Goal: Task Accomplishment & Management: Complete application form

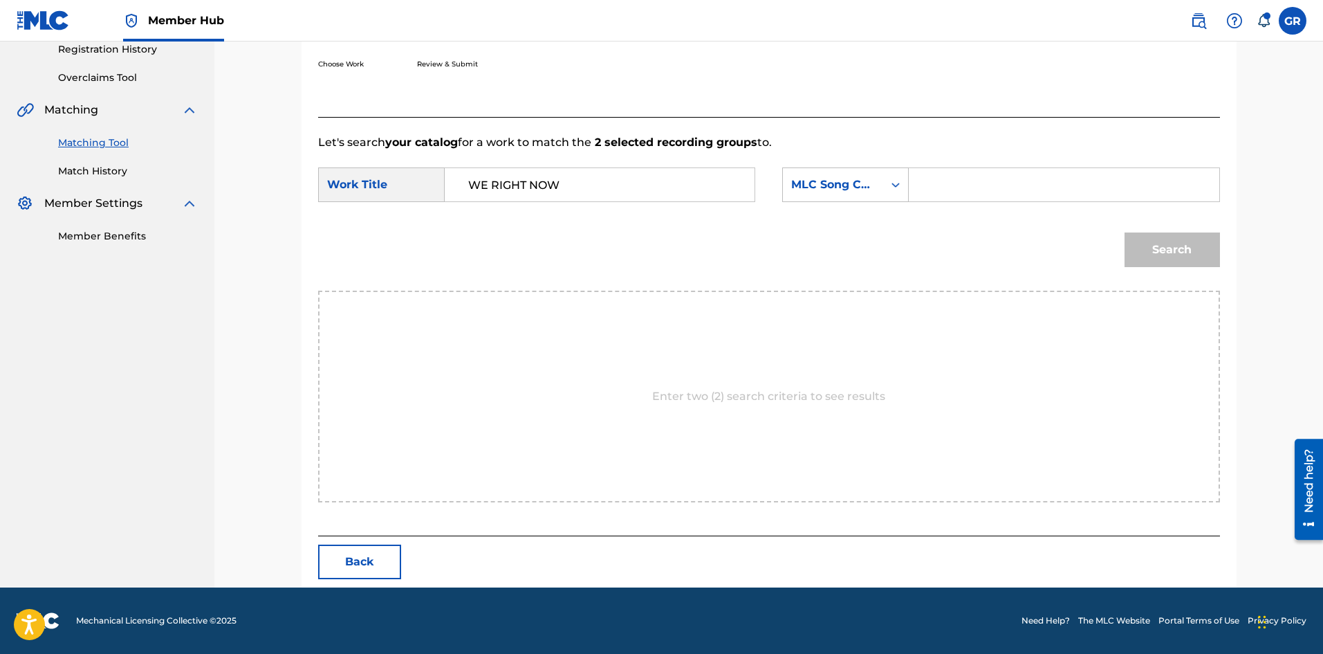
click at [243, 234] on div "Match Usage - Select Work In this step, you will locate the work you'd like to …" at bounding box center [768, 180] width 1109 height 813
click at [946, 183] on input "Search Form" at bounding box center [1064, 184] width 286 height 33
type input "WC7VT8"
click at [1190, 239] on button "Search" at bounding box center [1172, 249] width 95 height 35
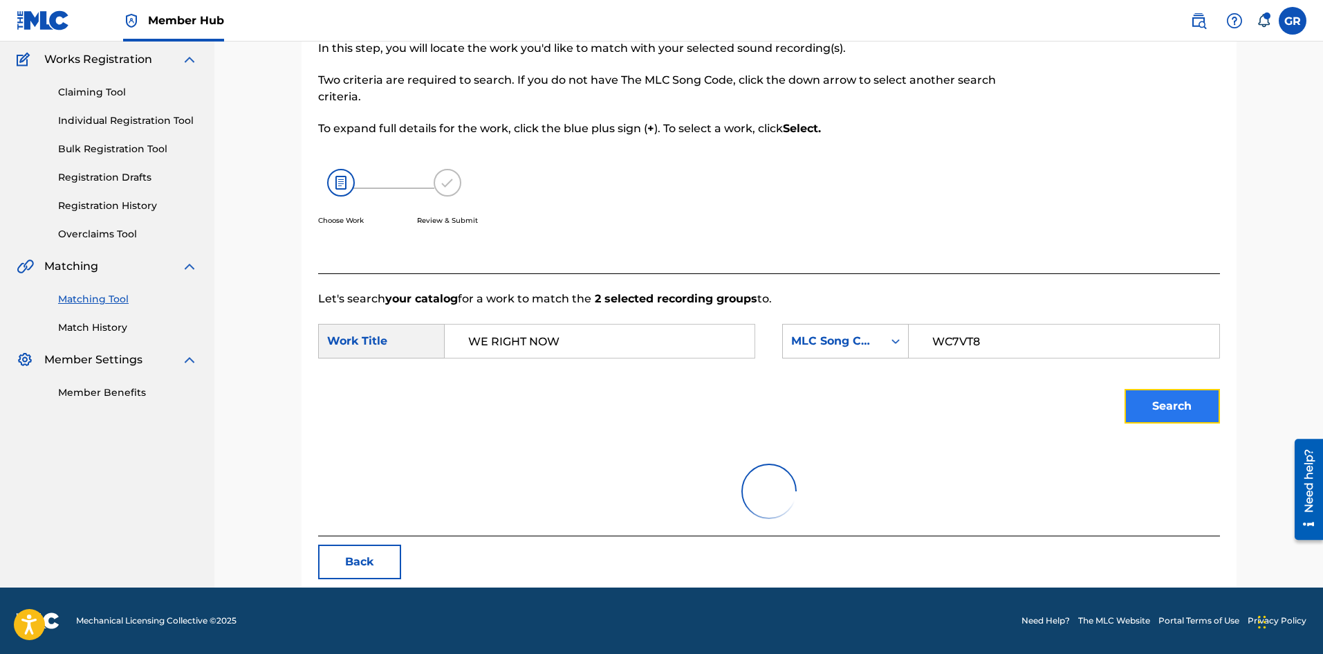
scroll to position [235, 0]
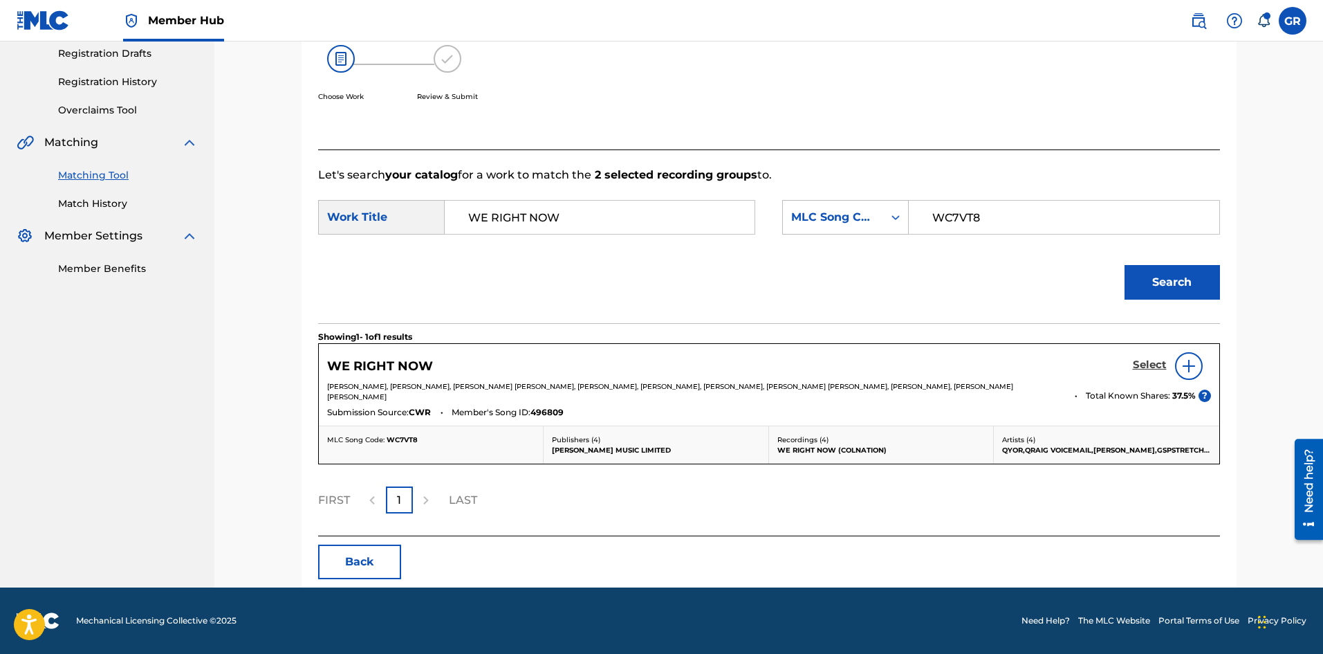
click at [1155, 365] on h5 "Select" at bounding box center [1150, 364] width 34 height 13
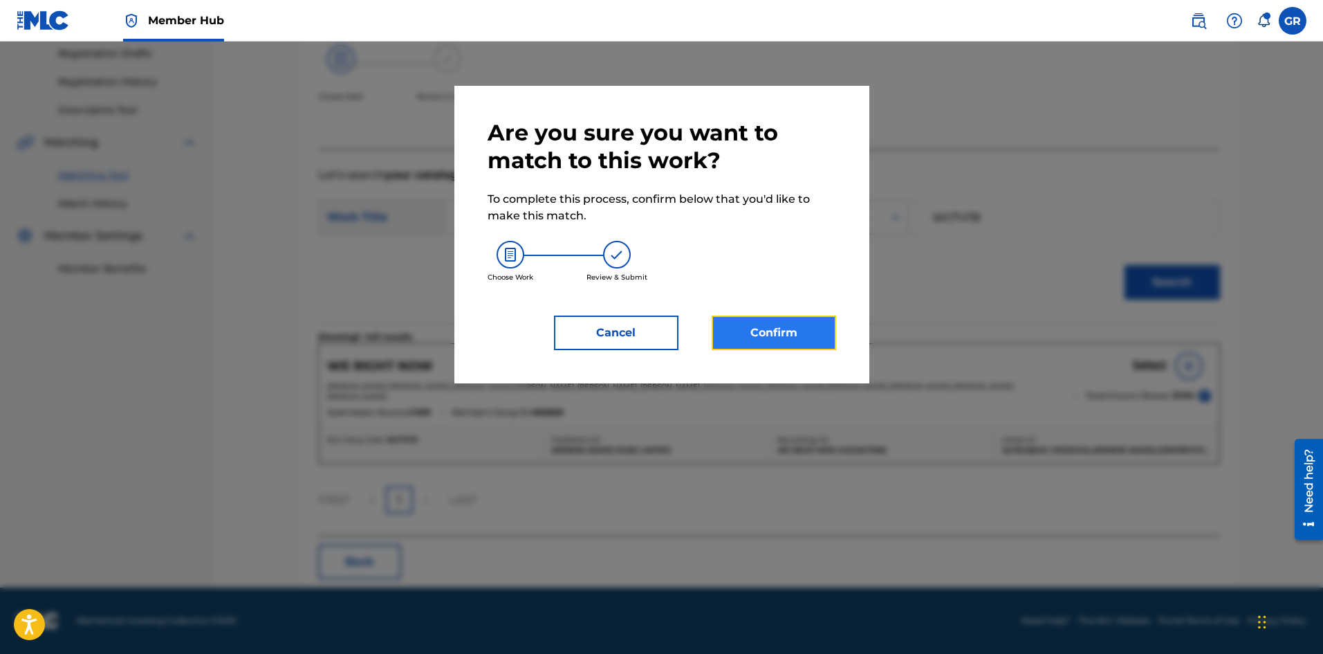
click at [764, 333] on button "Confirm" at bounding box center [774, 332] width 125 height 35
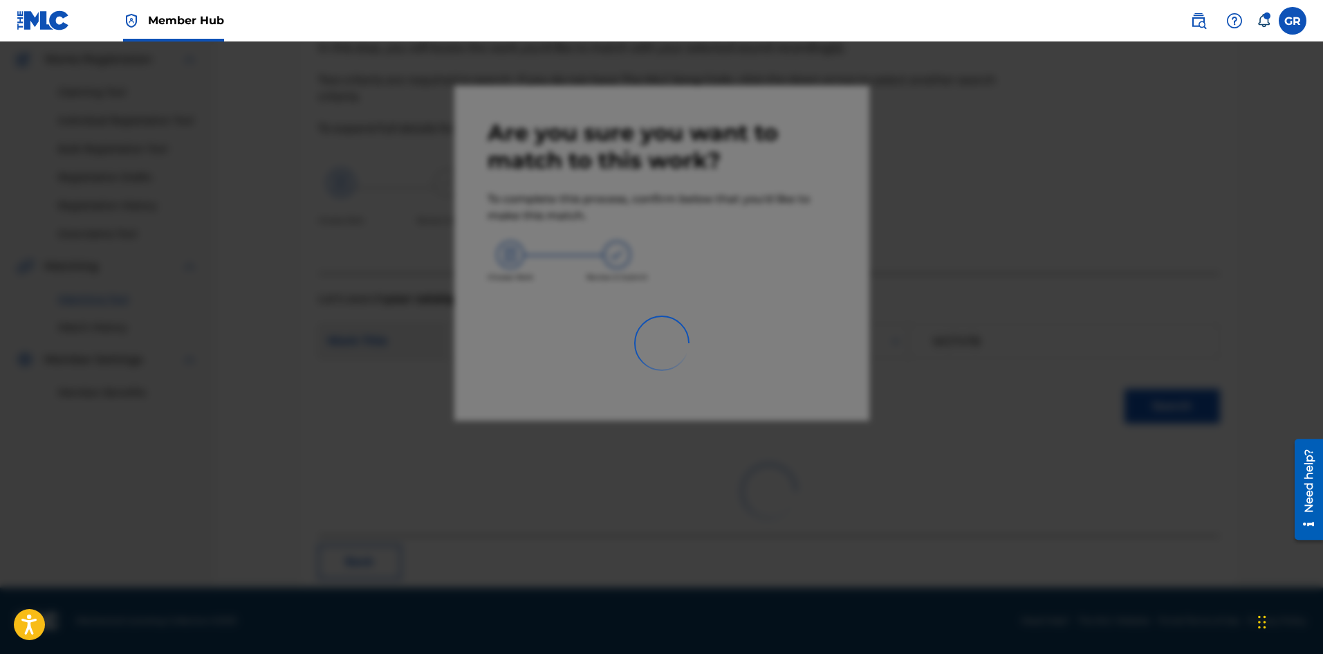
scroll to position [33, 0]
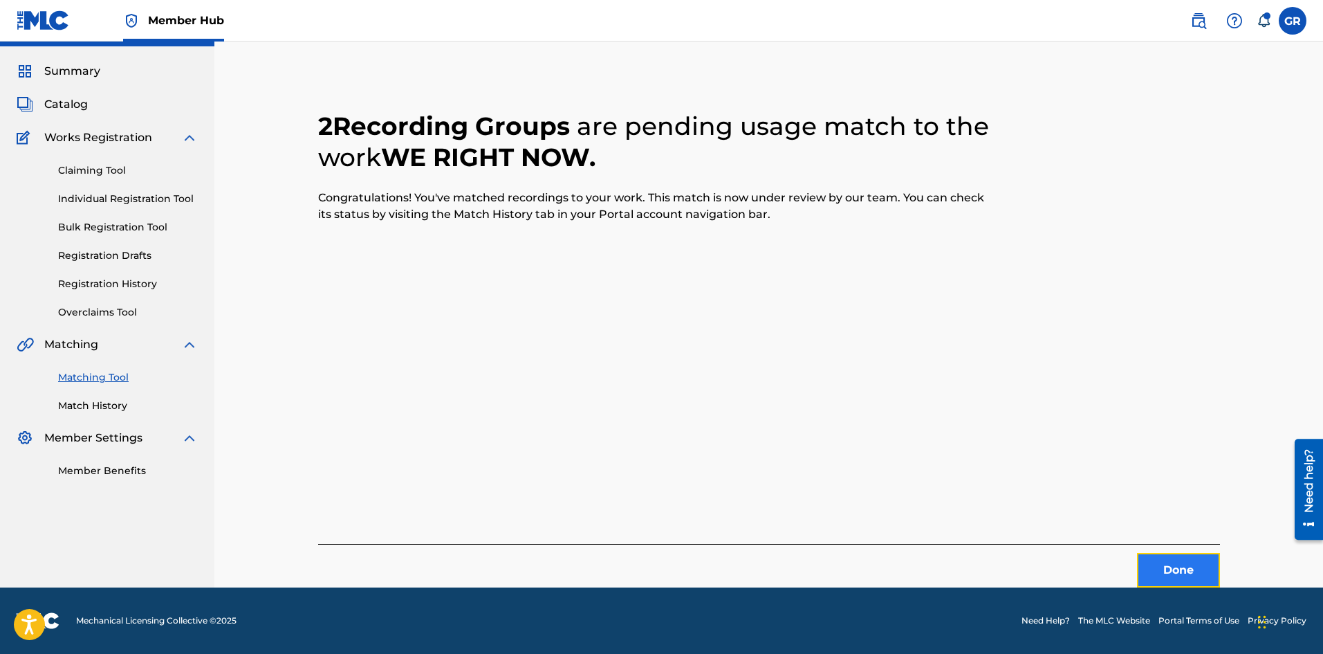
click at [1157, 565] on button "Done" at bounding box center [1178, 570] width 83 height 35
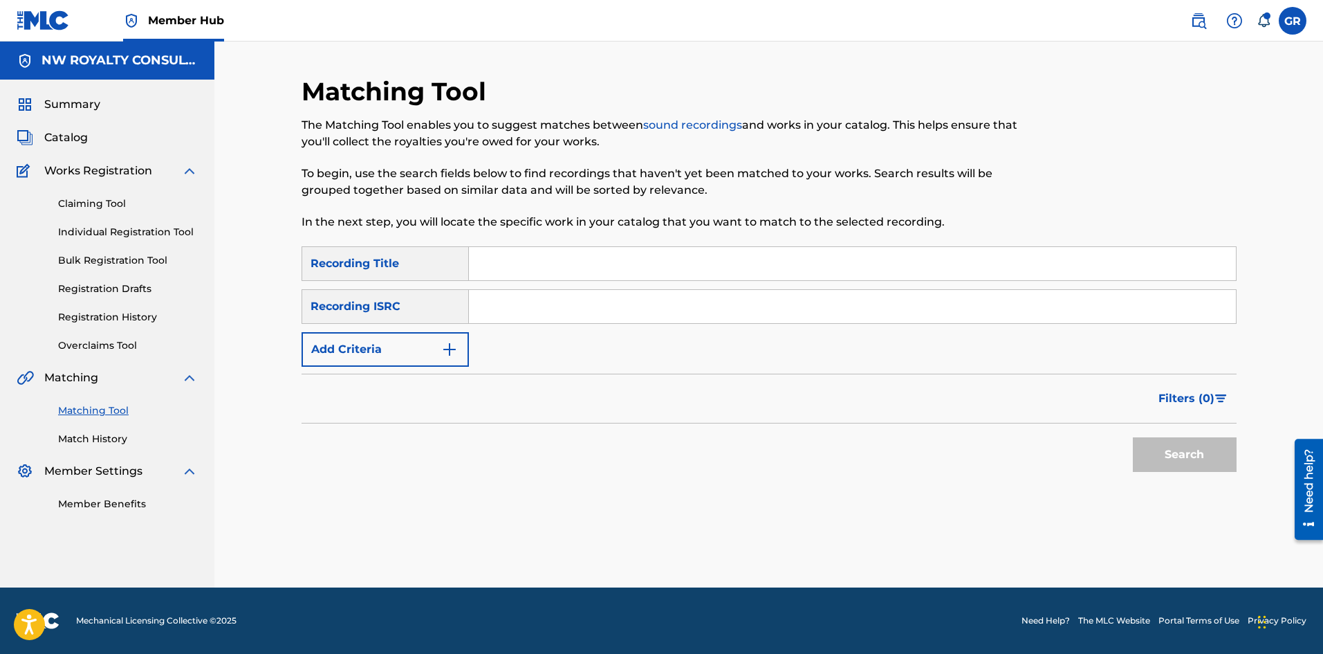
scroll to position [0, 0]
click at [70, 142] on span "Catalog" at bounding box center [66, 137] width 44 height 17
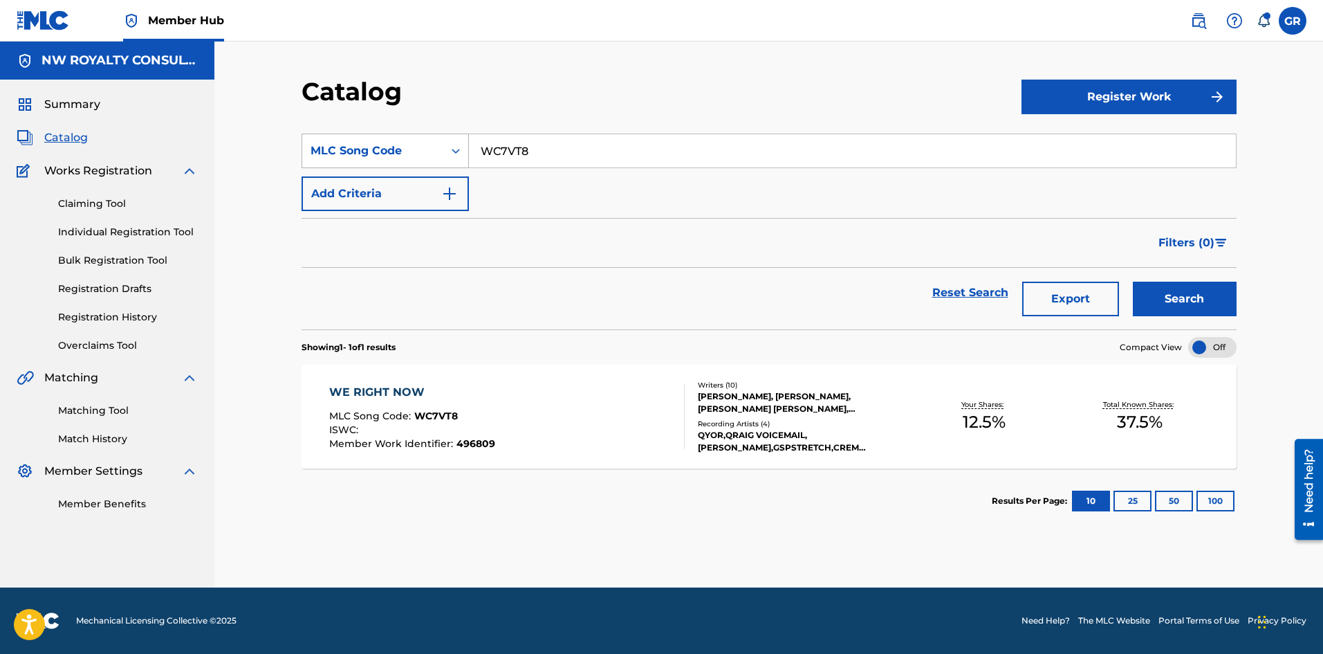
drag, startPoint x: 454, startPoint y: 145, endPoint x: 430, endPoint y: 142, distance: 24.5
click at [430, 142] on div "SearchWithCriteria718fcce6-eb61-4d39-9ea0-bc1a2244d8bd MLC Song Code WC7VT8" at bounding box center [769, 151] width 935 height 35
click at [94, 201] on link "Claiming Tool" at bounding box center [128, 203] width 140 height 15
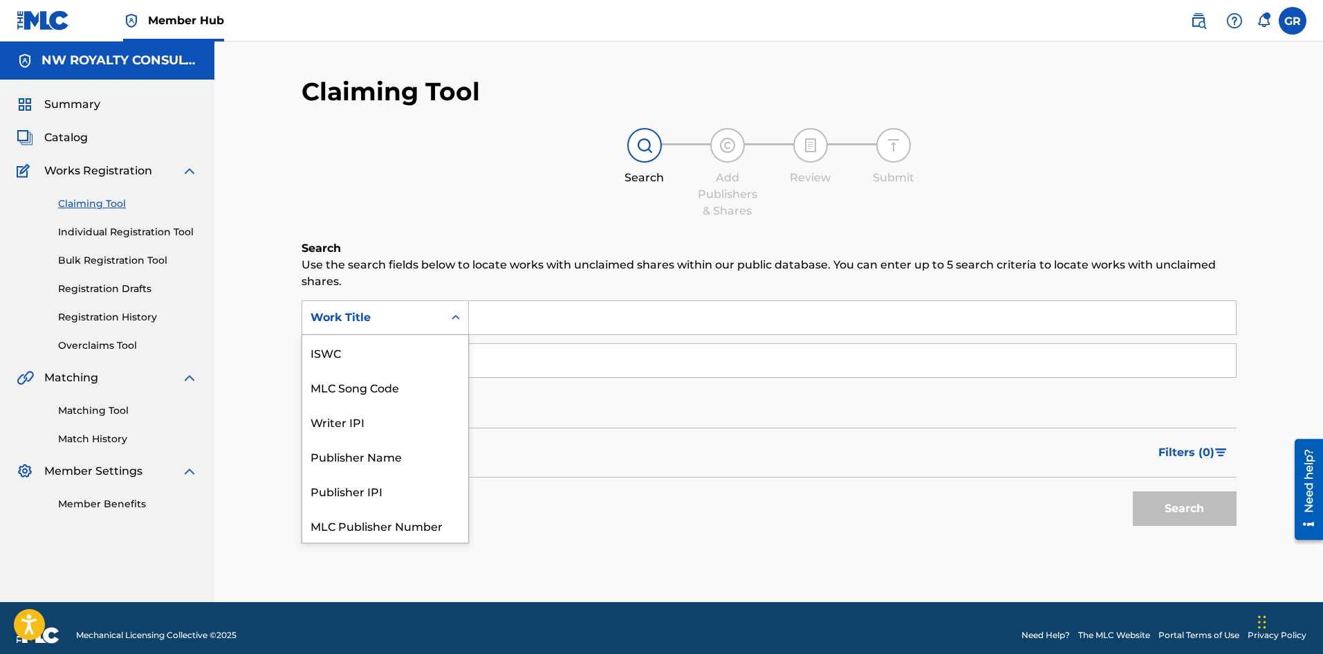
scroll to position [35, 0]
click at [394, 315] on div "Work Title" at bounding box center [373, 317] width 125 height 17
click at [381, 352] on div "MLC Song Code" at bounding box center [385, 352] width 166 height 35
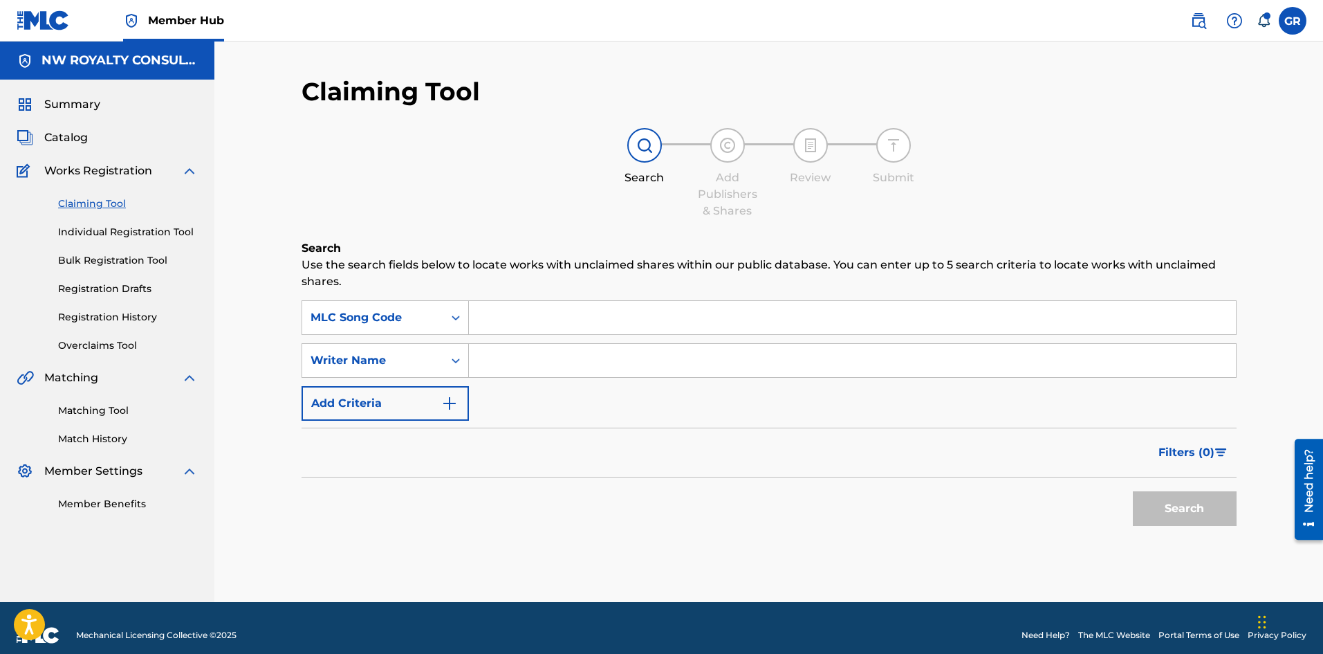
paste input "FE39FF"
type input "FE39FF"
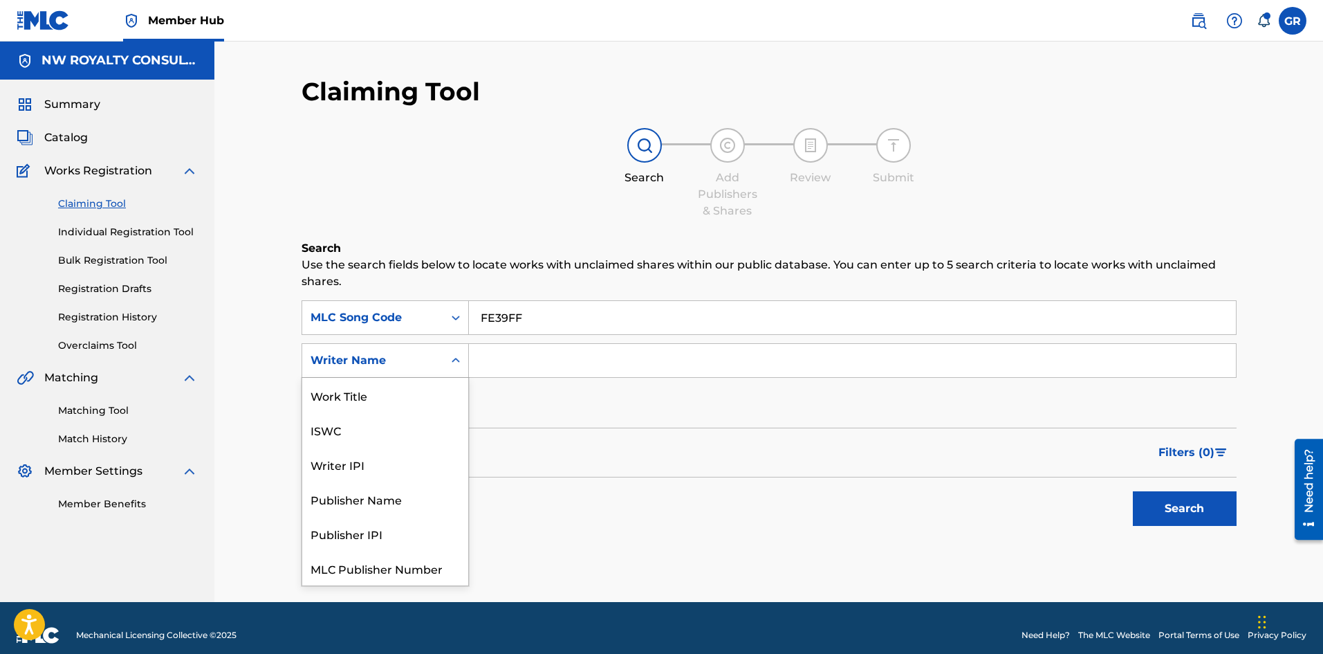
click at [411, 344] on div "Writer Name" at bounding box center [385, 360] width 167 height 35
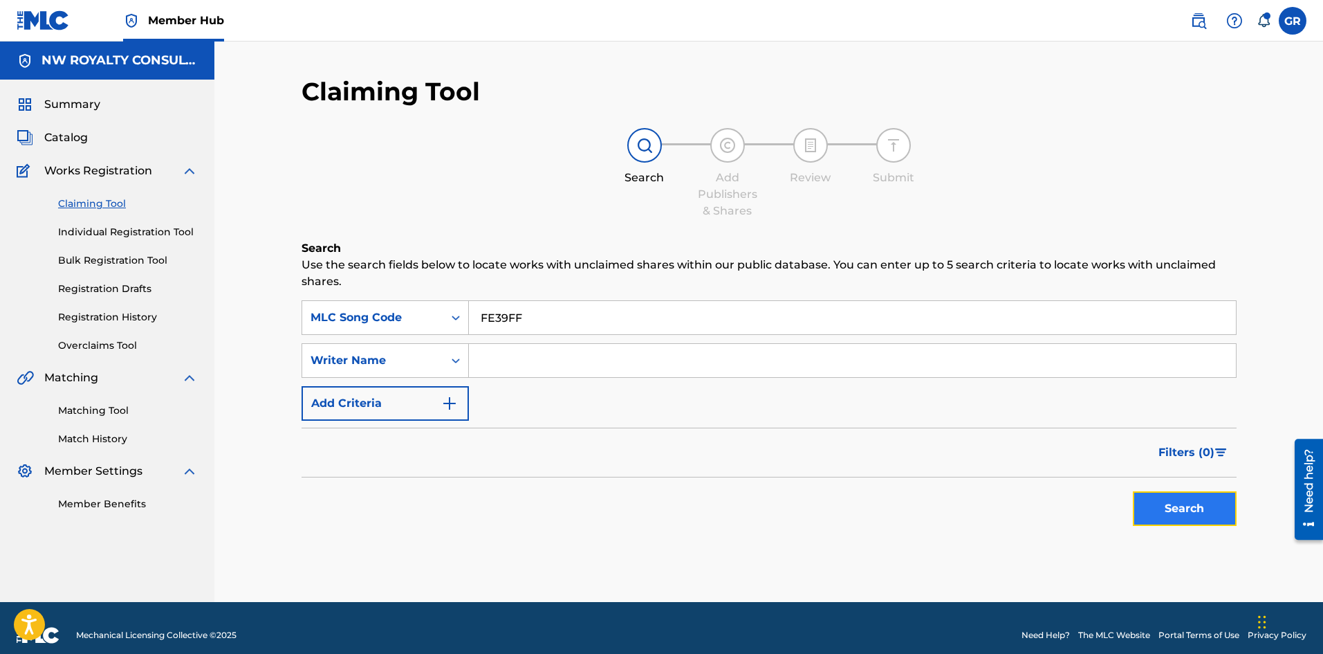
click at [1196, 501] on button "Search" at bounding box center [1185, 508] width 104 height 35
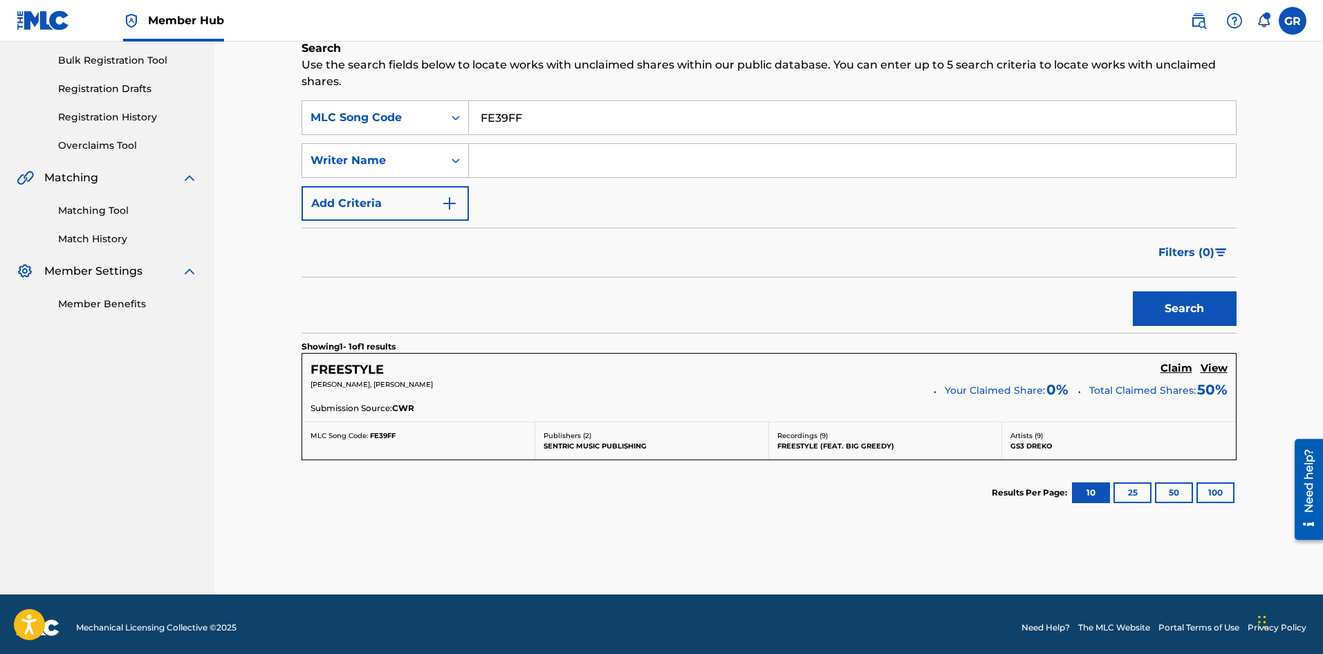
scroll to position [207, 0]
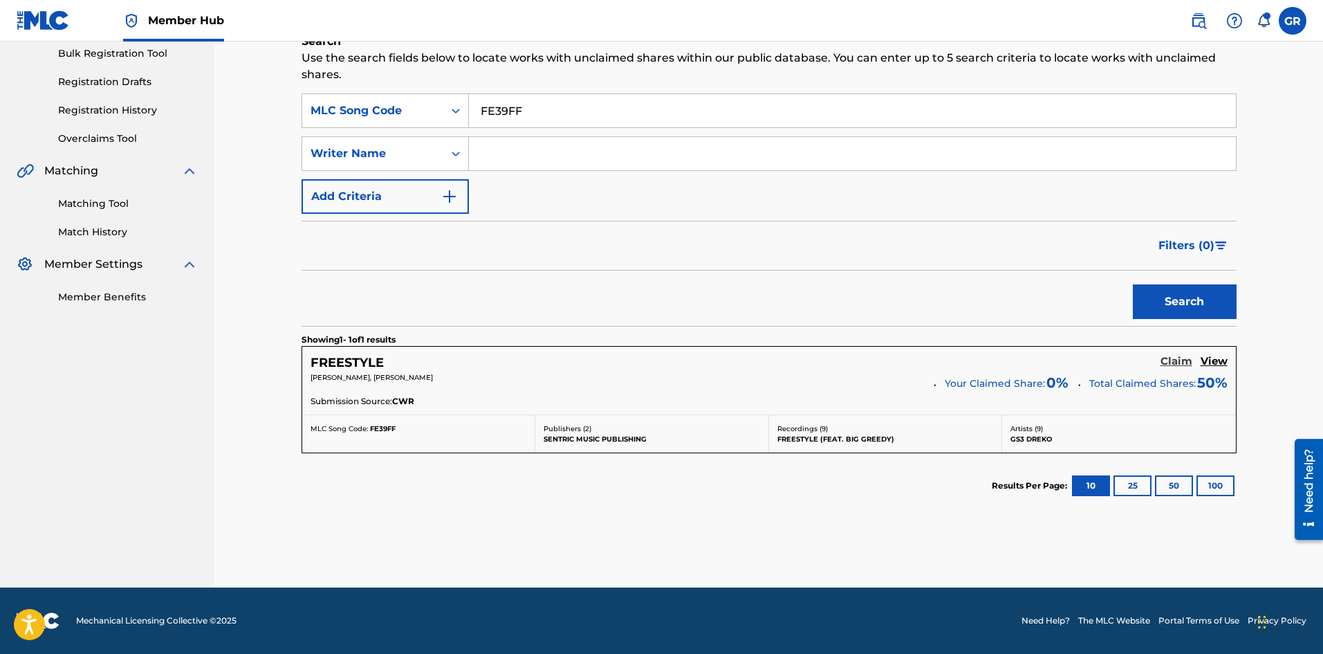
click at [1166, 361] on h5 "Claim" at bounding box center [1177, 361] width 32 height 13
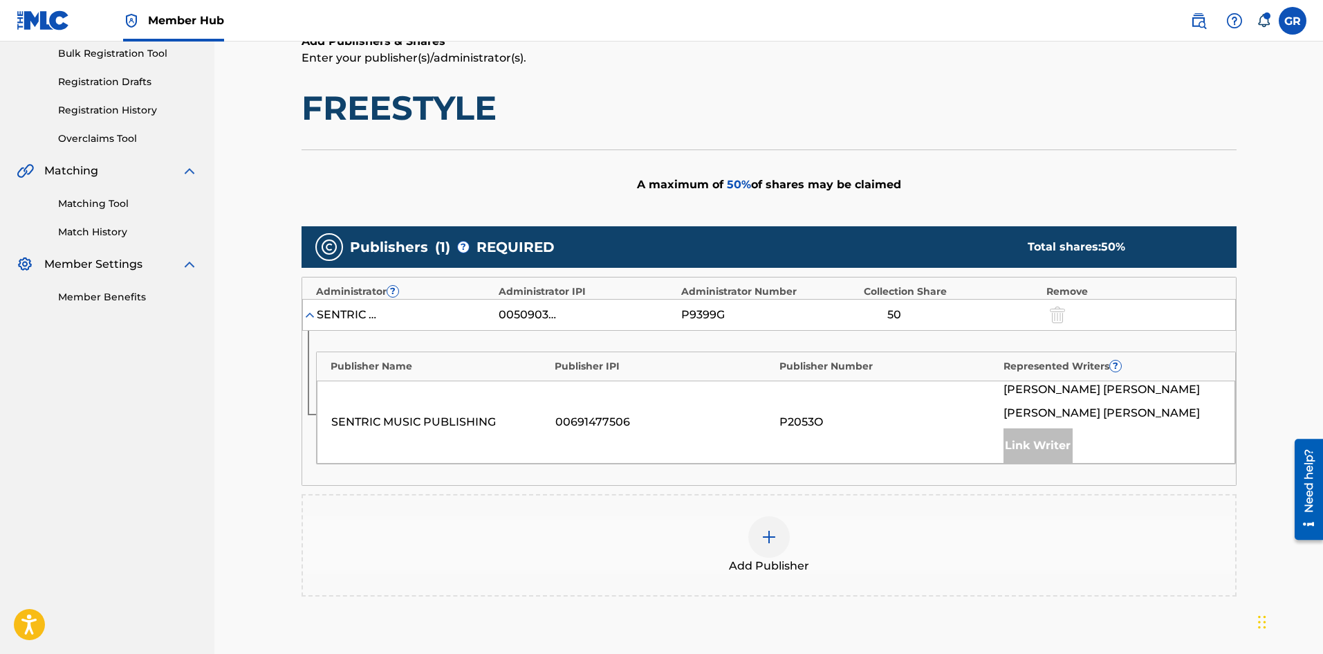
click at [769, 527] on div at bounding box center [769, 537] width 42 height 42
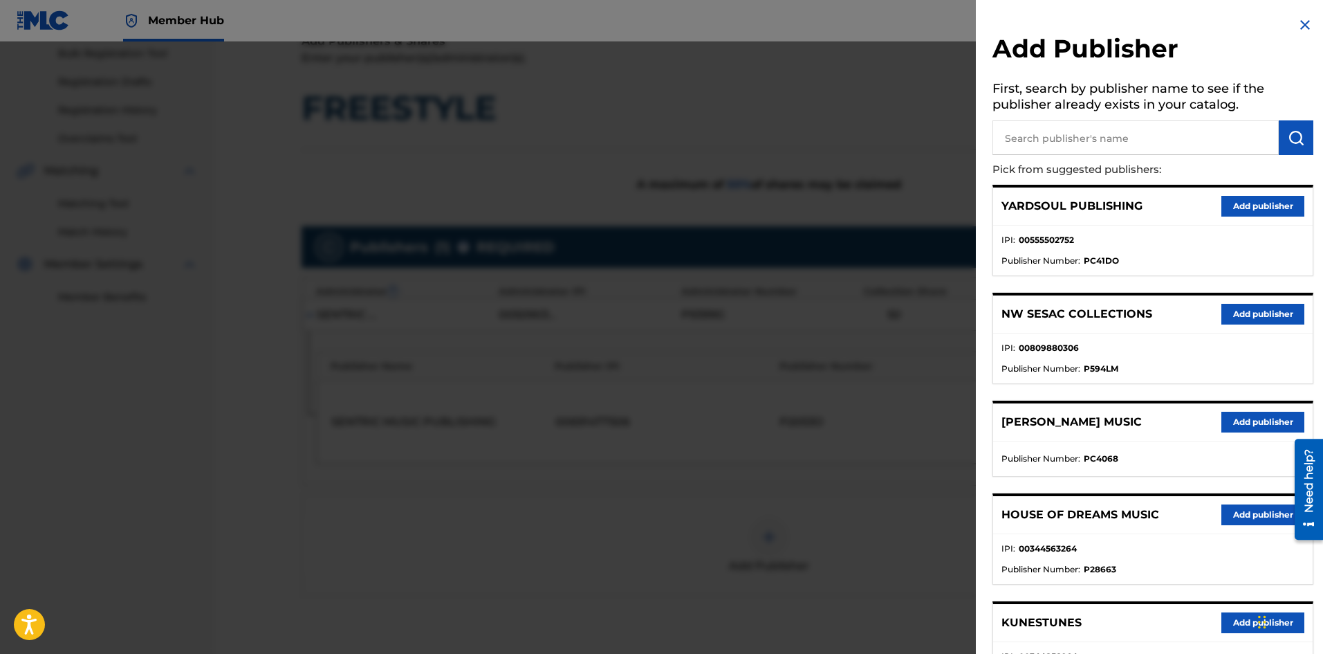
click at [1032, 138] on input "text" at bounding box center [1136, 137] width 286 height 35
type input "jack"
click at [1296, 136] on img "submit" at bounding box center [1296, 137] width 17 height 17
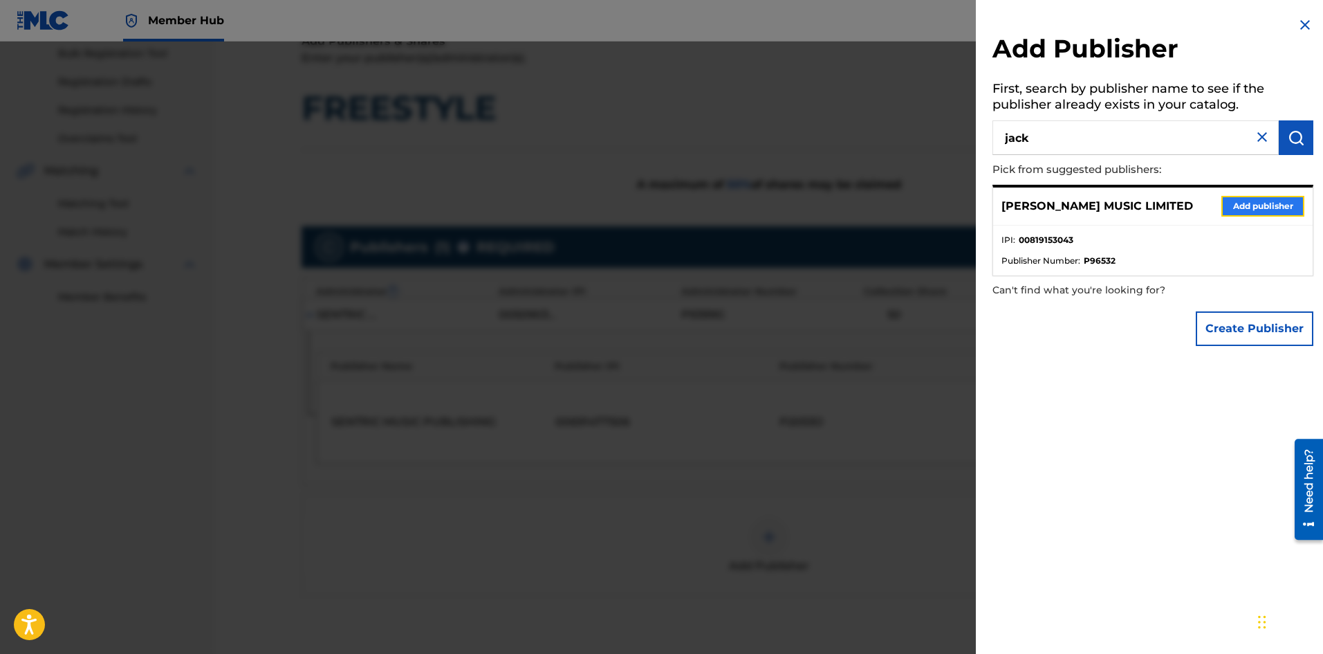
click at [1251, 204] on button "Add publisher" at bounding box center [1263, 206] width 83 height 21
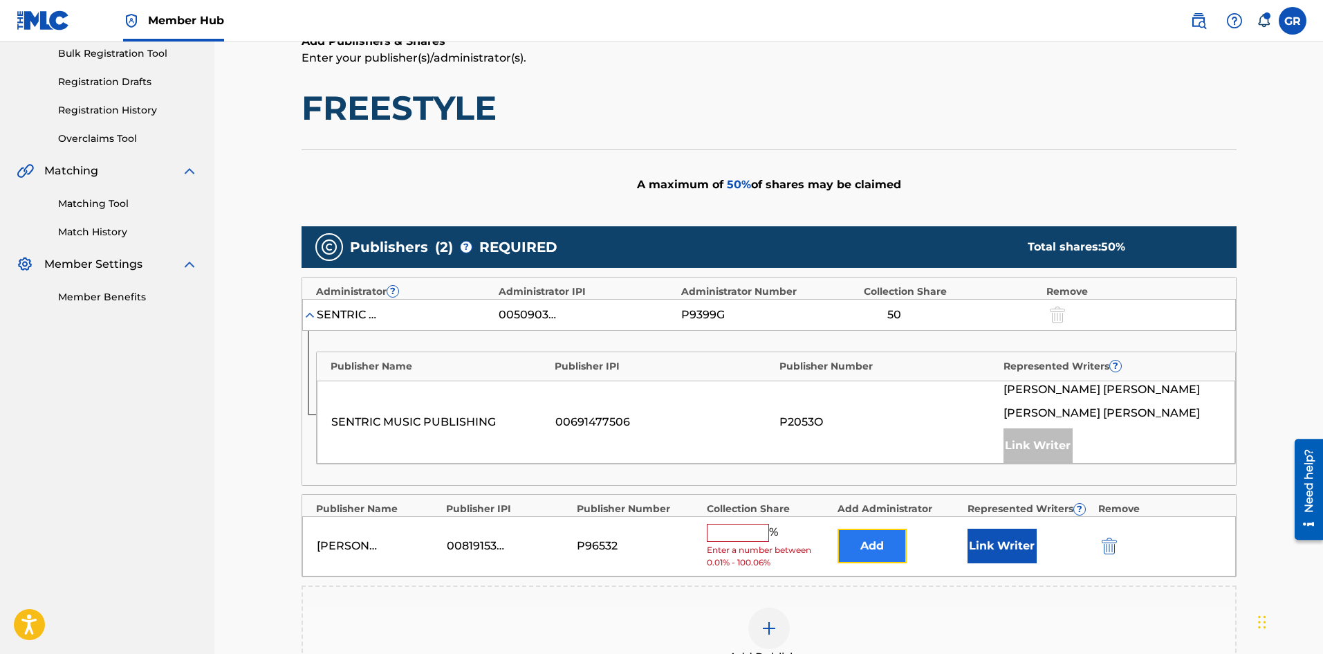
click at [887, 549] on button "Add" at bounding box center [872, 545] width 69 height 35
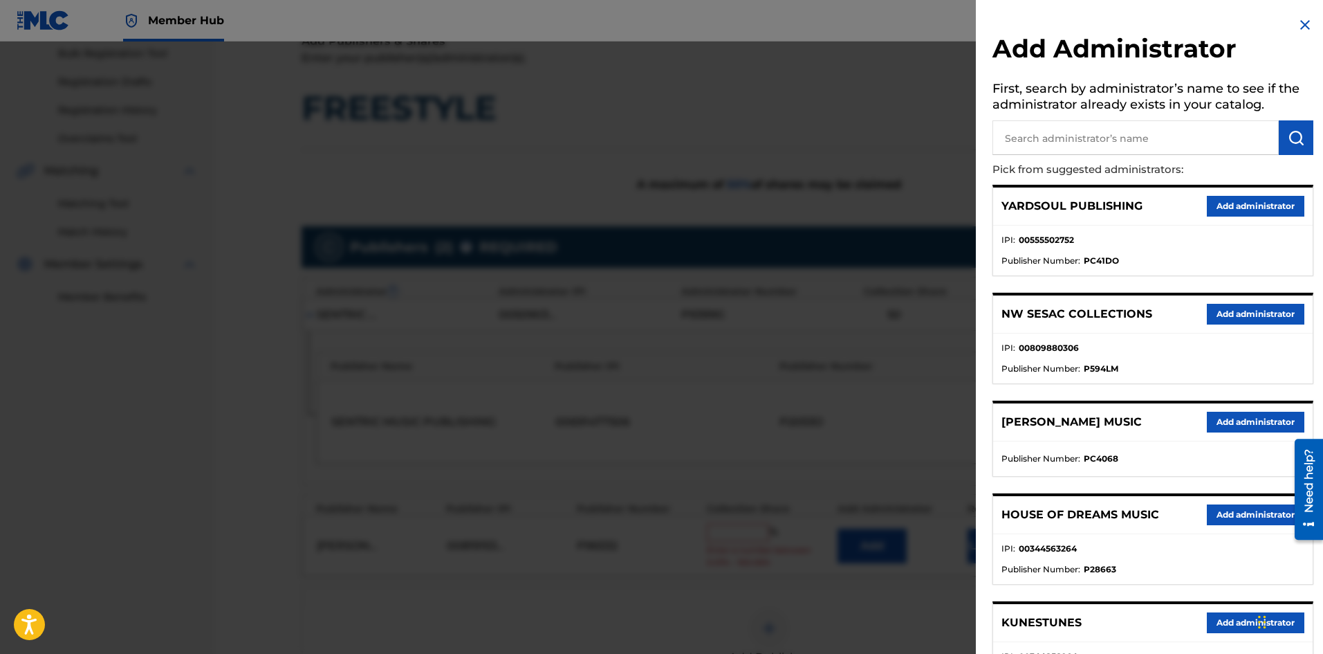
click at [1037, 140] on input "text" at bounding box center [1136, 137] width 286 height 35
type input "nw coll"
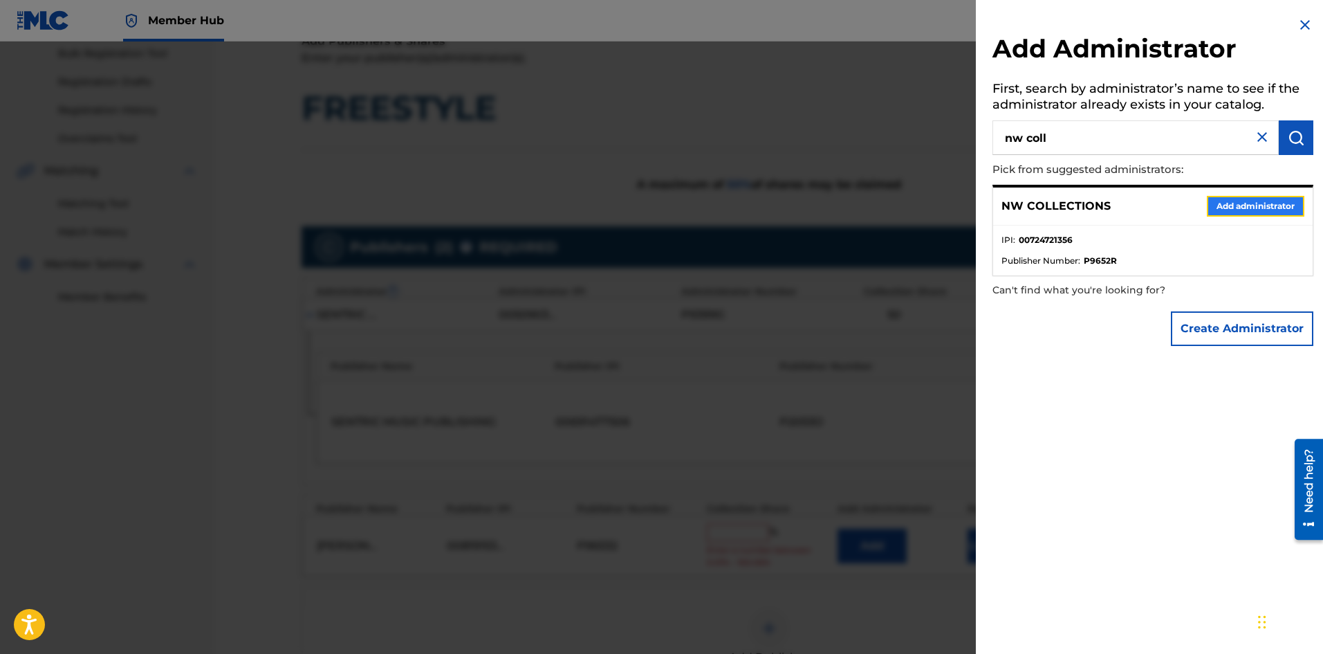
click at [1224, 210] on button "Add administrator" at bounding box center [1256, 206] width 98 height 21
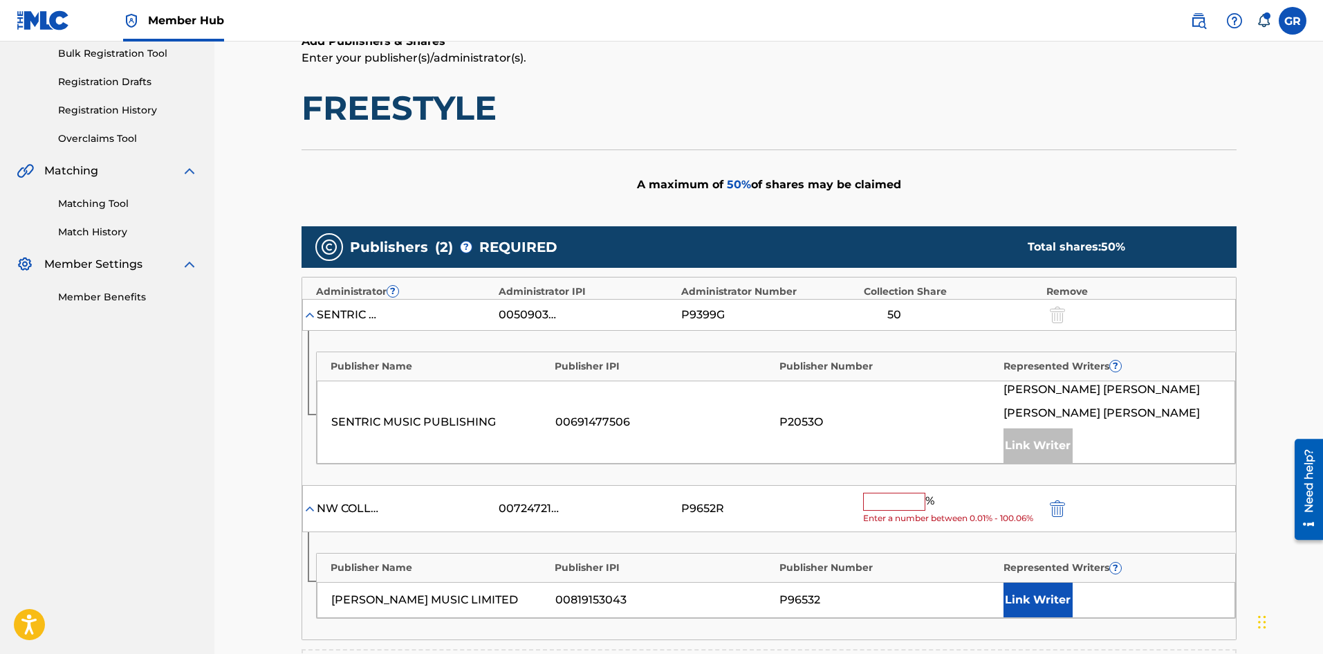
click at [887, 499] on input "text" at bounding box center [894, 502] width 62 height 18
type input "50"
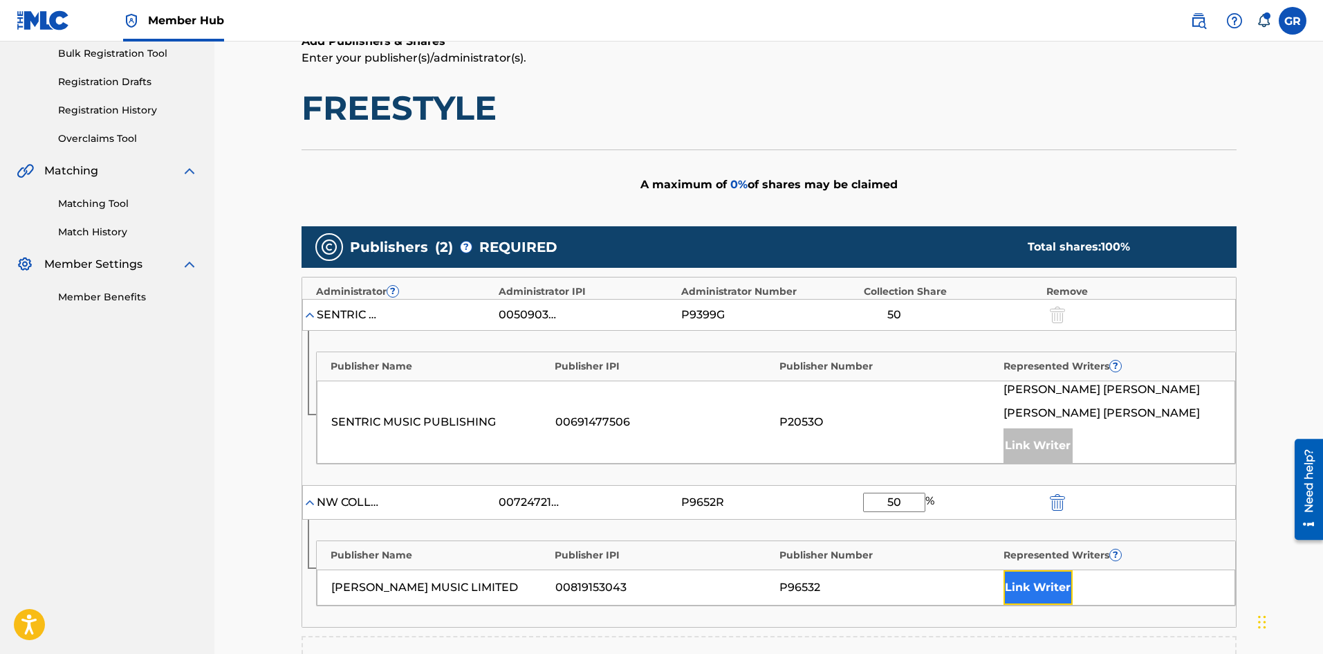
click at [1035, 583] on button "Link Writer" at bounding box center [1038, 587] width 69 height 35
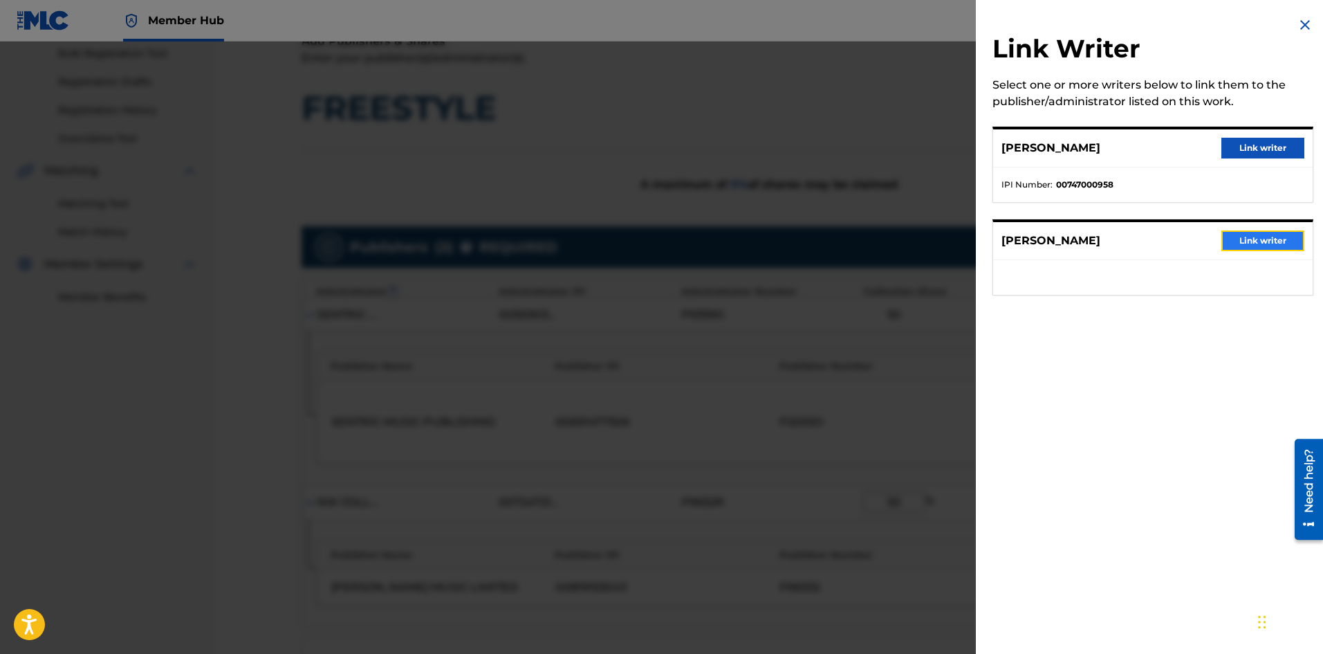
click at [1263, 244] on button "Link writer" at bounding box center [1263, 240] width 83 height 21
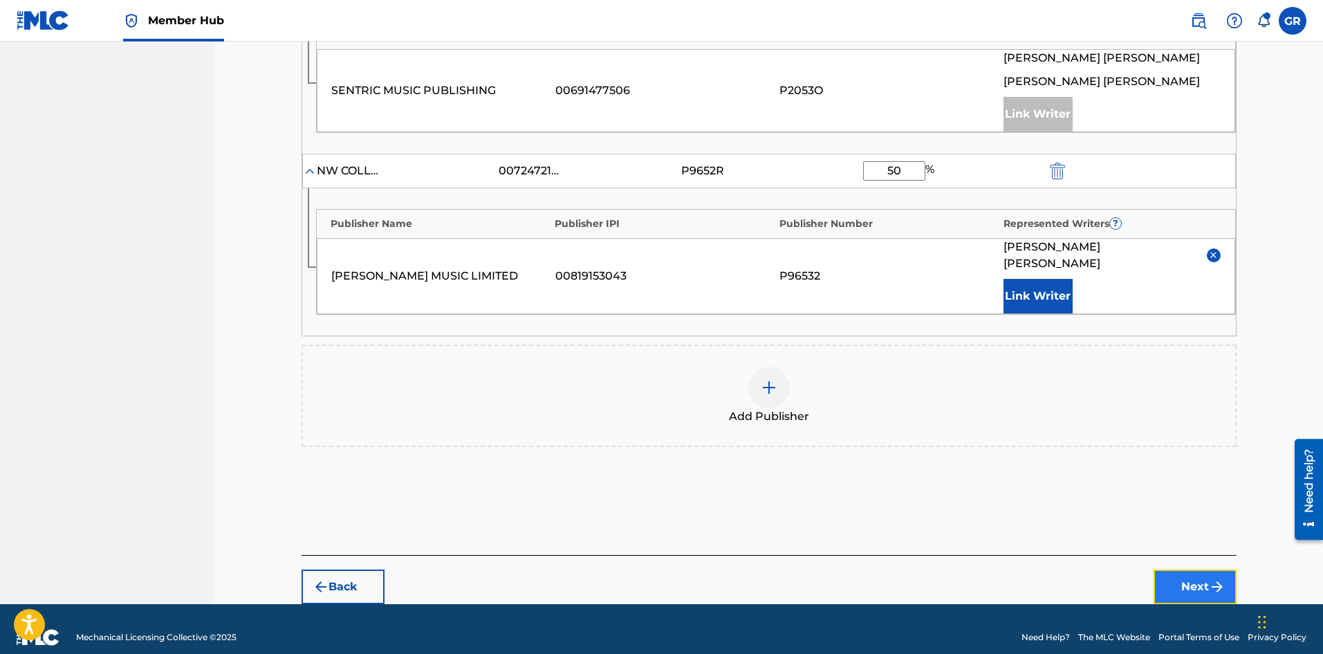
click at [1197, 570] on button "Next" at bounding box center [1195, 586] width 83 height 35
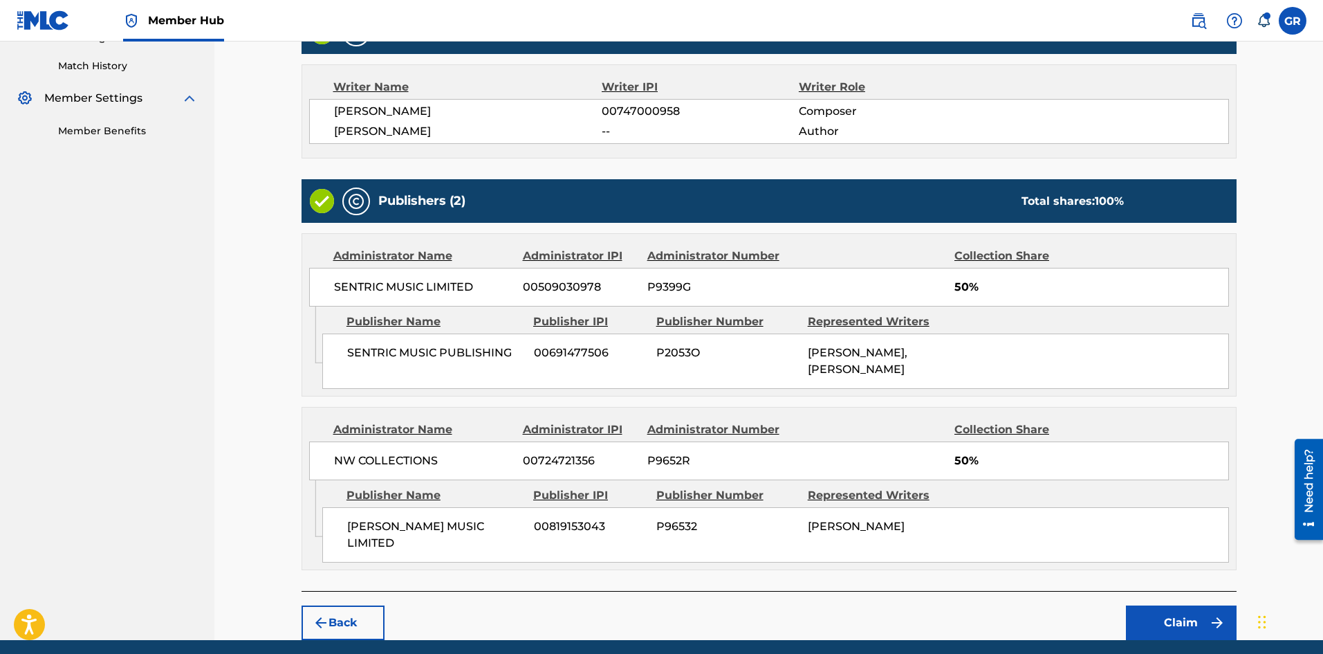
scroll to position [412, 0]
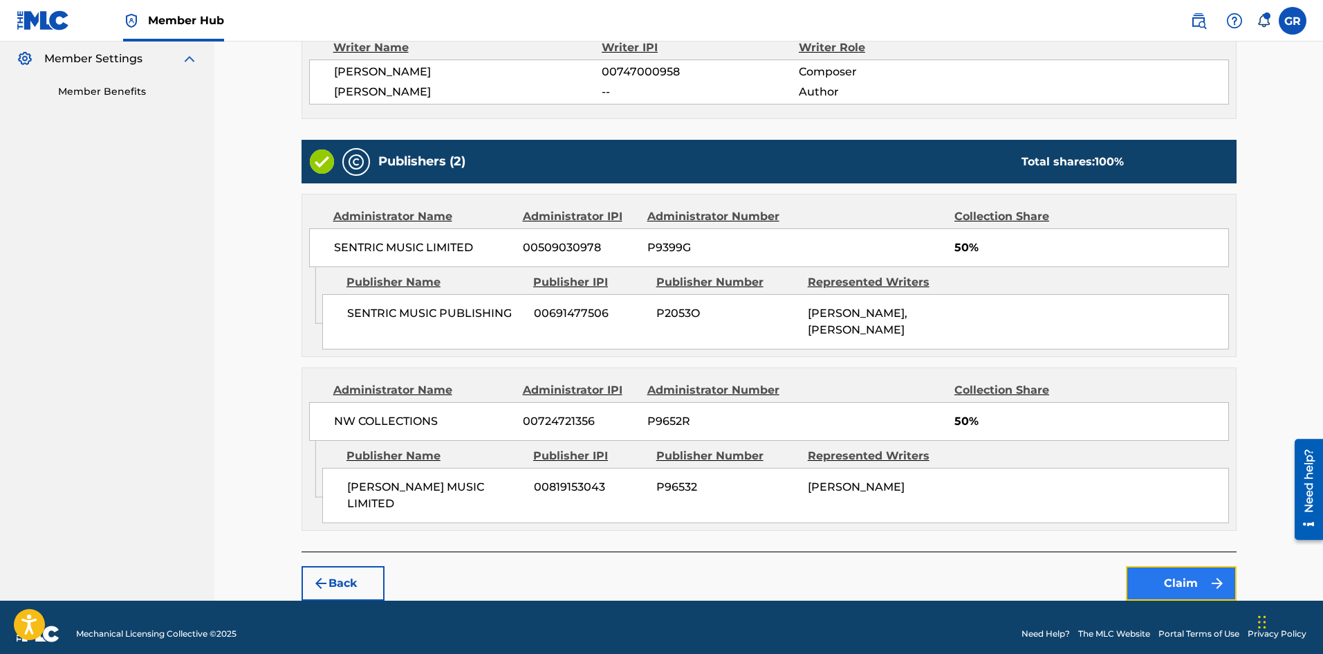
click at [1178, 566] on button "Claim" at bounding box center [1181, 583] width 111 height 35
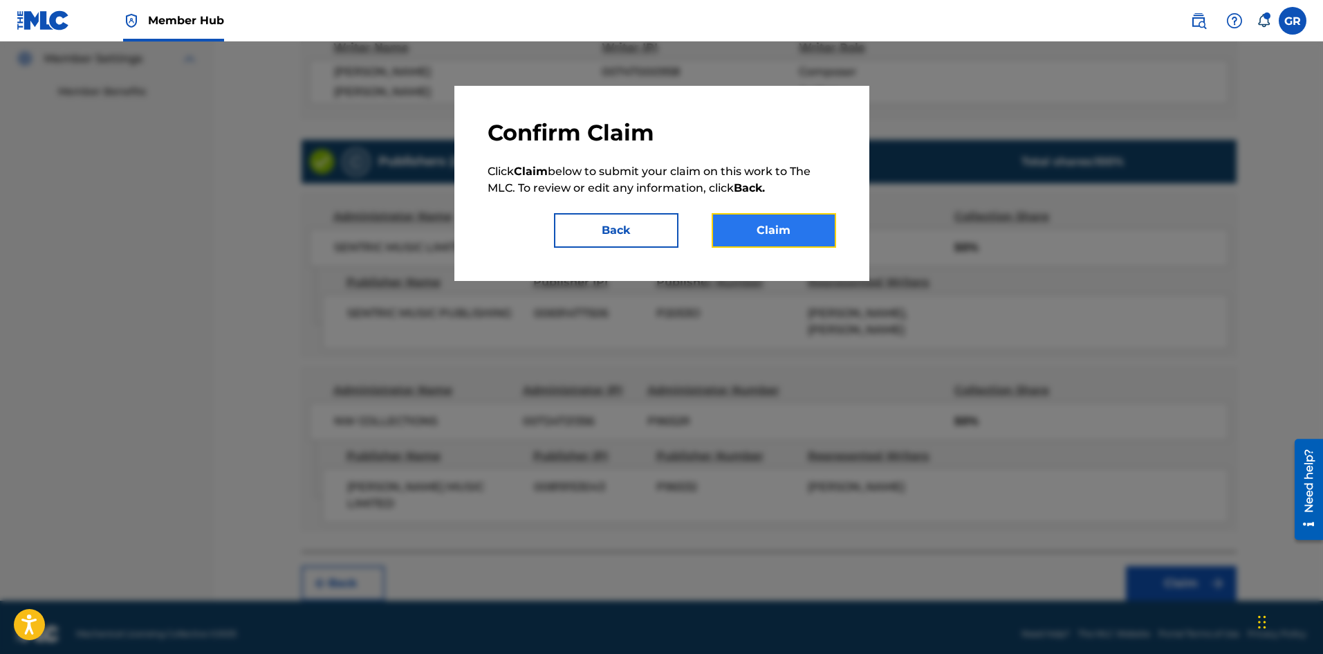
click at [774, 234] on button "Claim" at bounding box center [774, 230] width 125 height 35
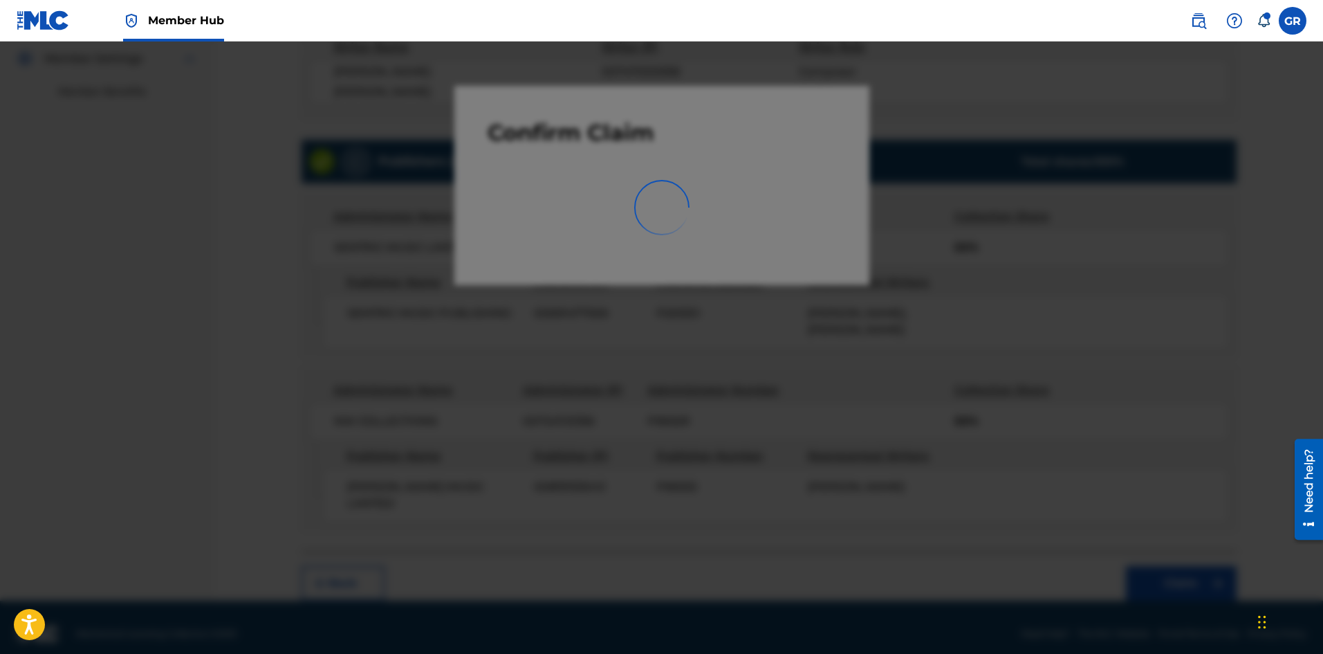
scroll to position [0, 0]
